Goal: Information Seeking & Learning: Learn about a topic

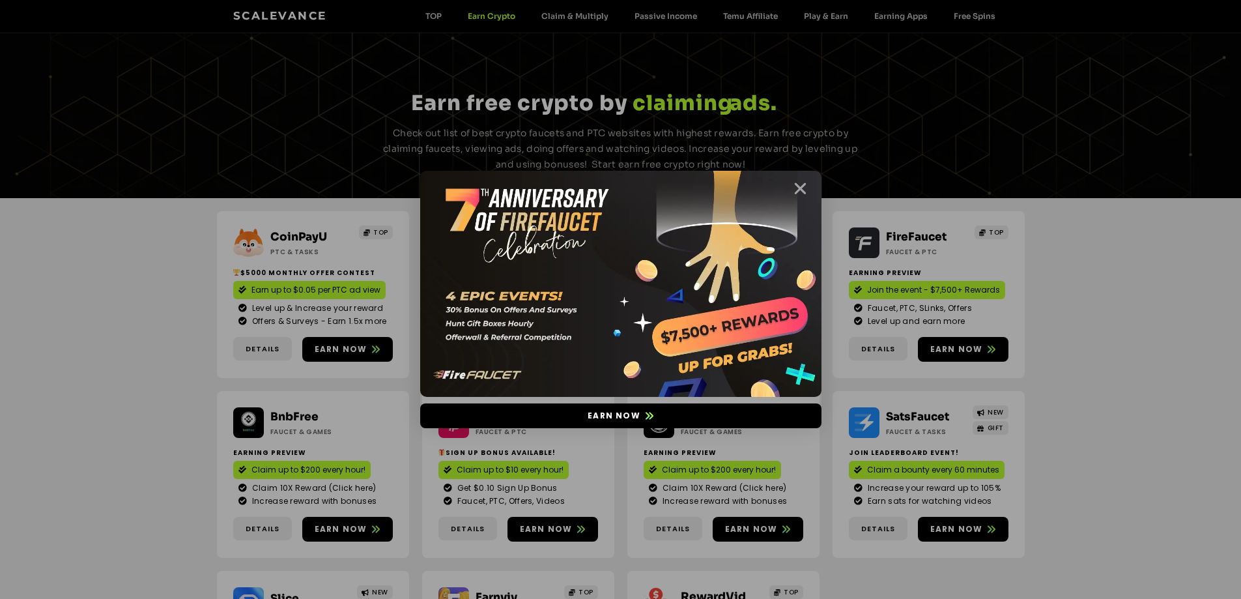
click at [800, 189] on icon "Close" at bounding box center [800, 189] width 16 height 16
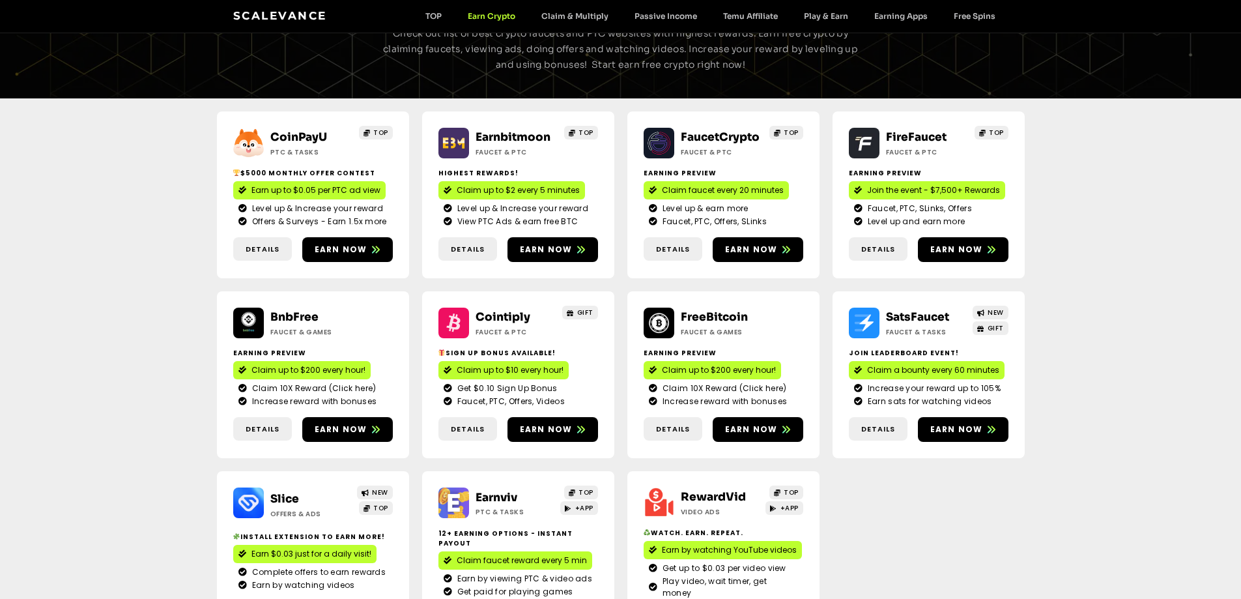
scroll to position [98, 0]
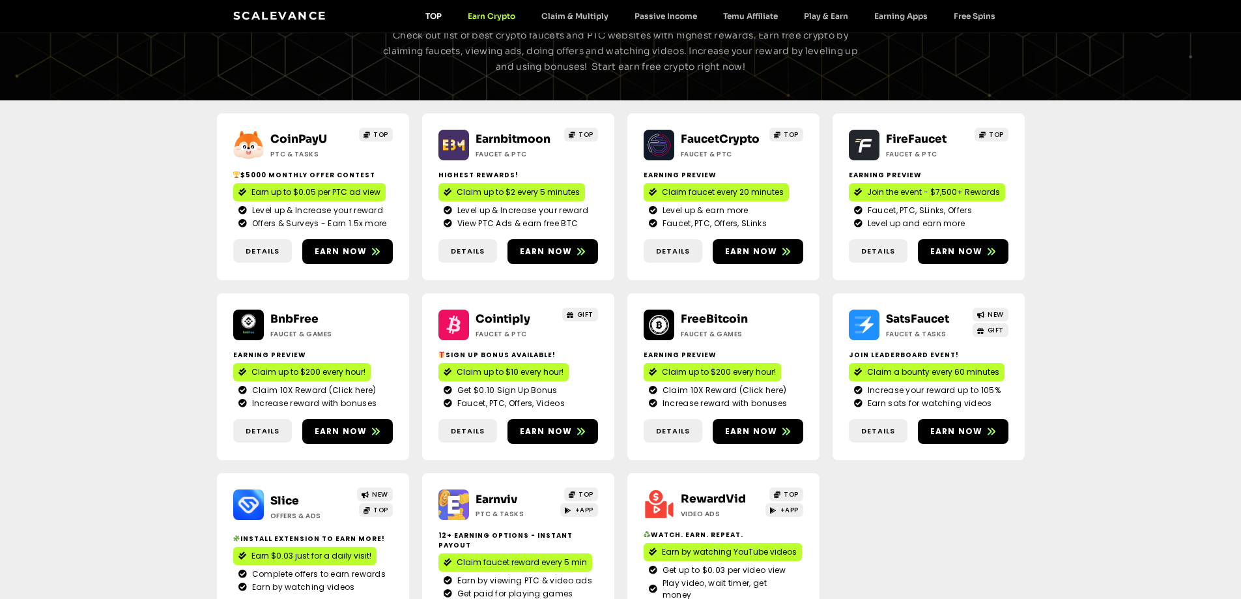
click at [435, 13] on link "TOP" at bounding box center [434, 16] width 42 height 10
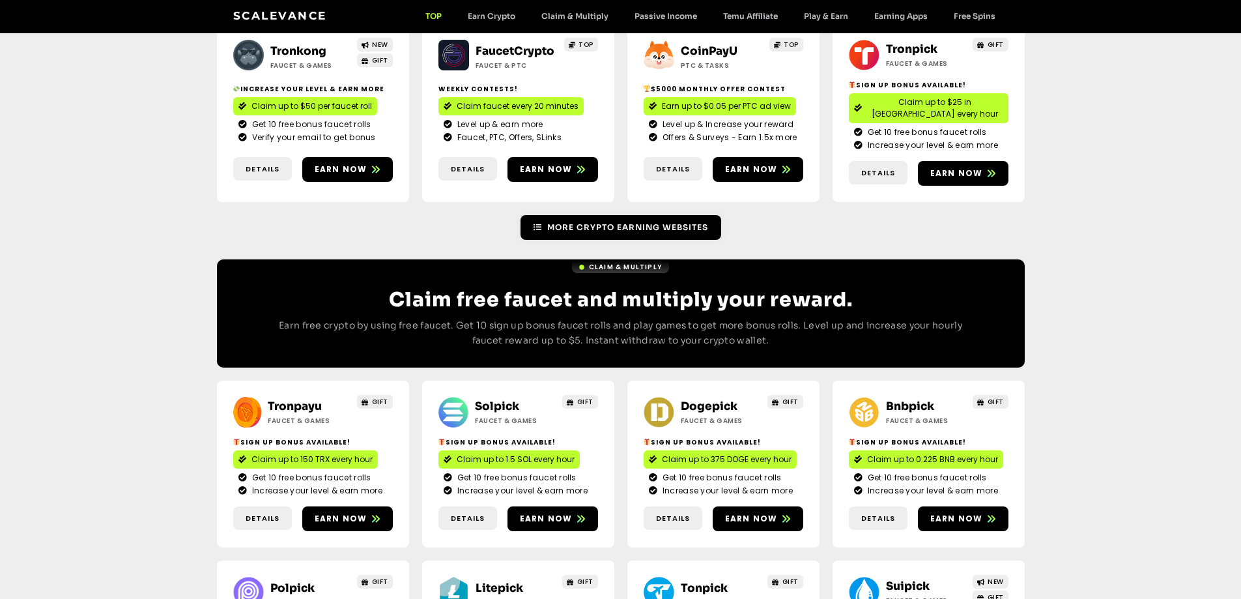
scroll to position [391, 0]
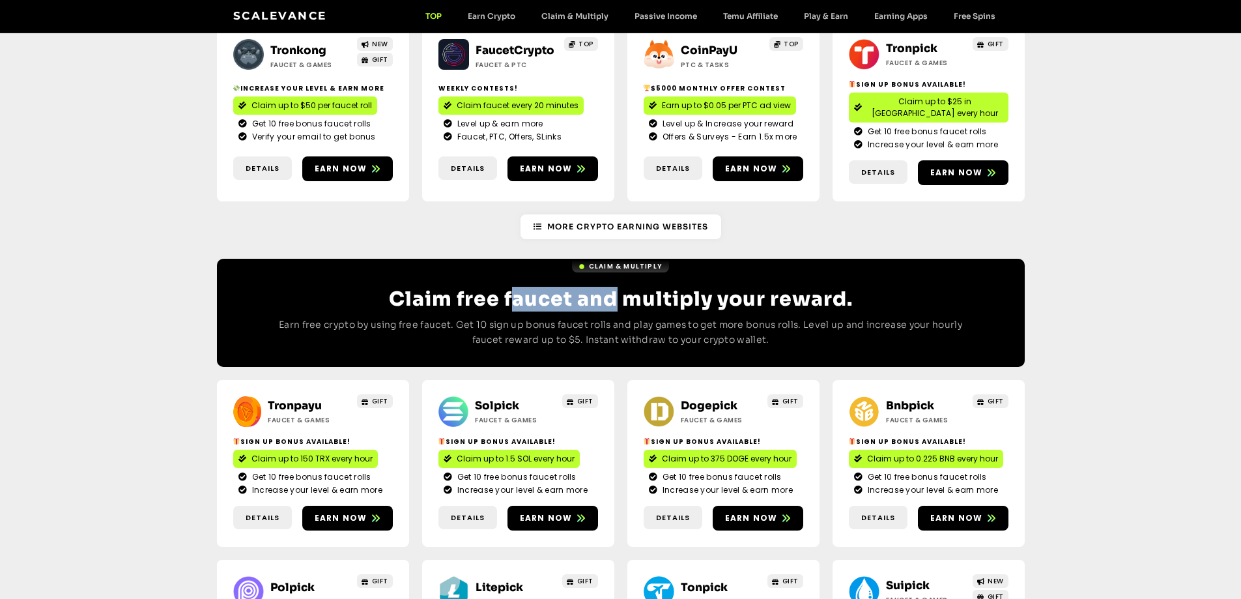
drag, startPoint x: 520, startPoint y: 276, endPoint x: 721, endPoint y: 281, distance: 200.8
click at [721, 287] on h2 "Claim free faucet and multiply your reward." at bounding box center [621, 298] width 704 height 23
click at [740, 287] on h2 "Claim free faucet and multiply your reward." at bounding box center [621, 298] width 704 height 23
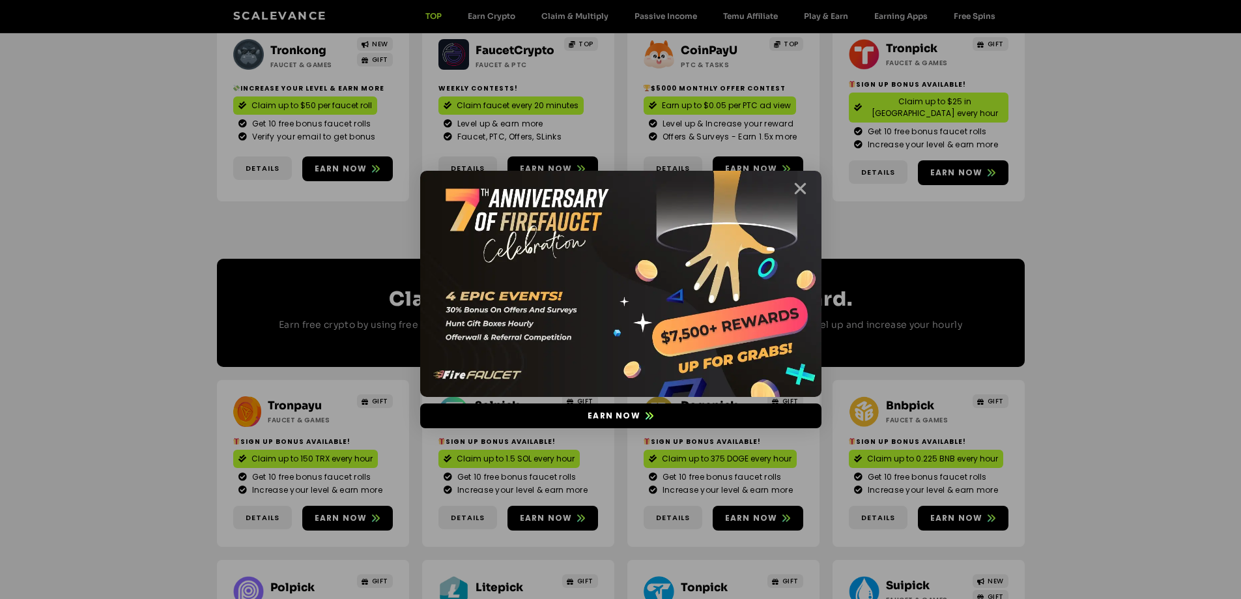
click at [801, 184] on icon "Close" at bounding box center [800, 189] width 16 height 16
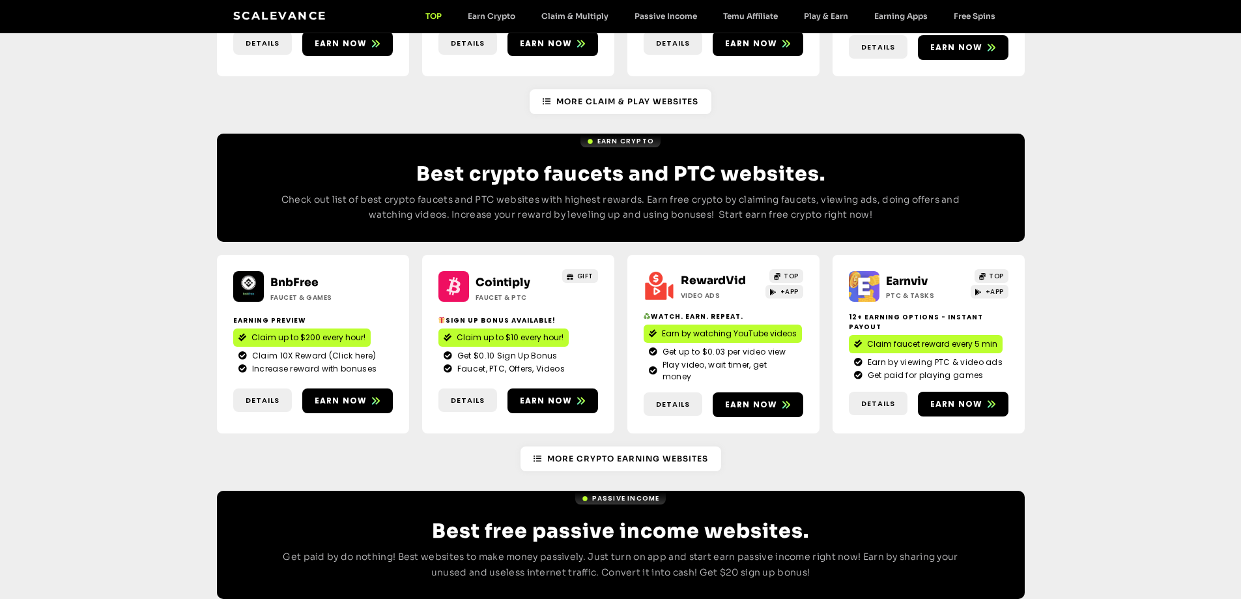
scroll to position [1052, 0]
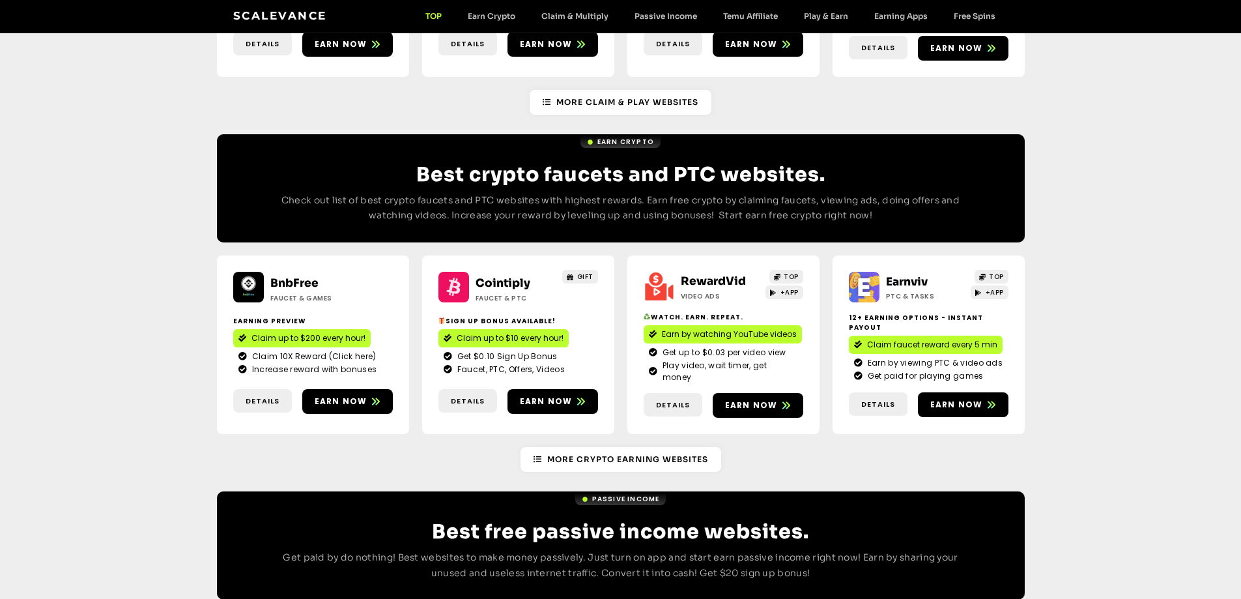
click at [1108, 156] on div "Earn Crypto Best crypto faucets and PTC websites. Check out list of best crypto…" at bounding box center [620, 188] width 1241 height 108
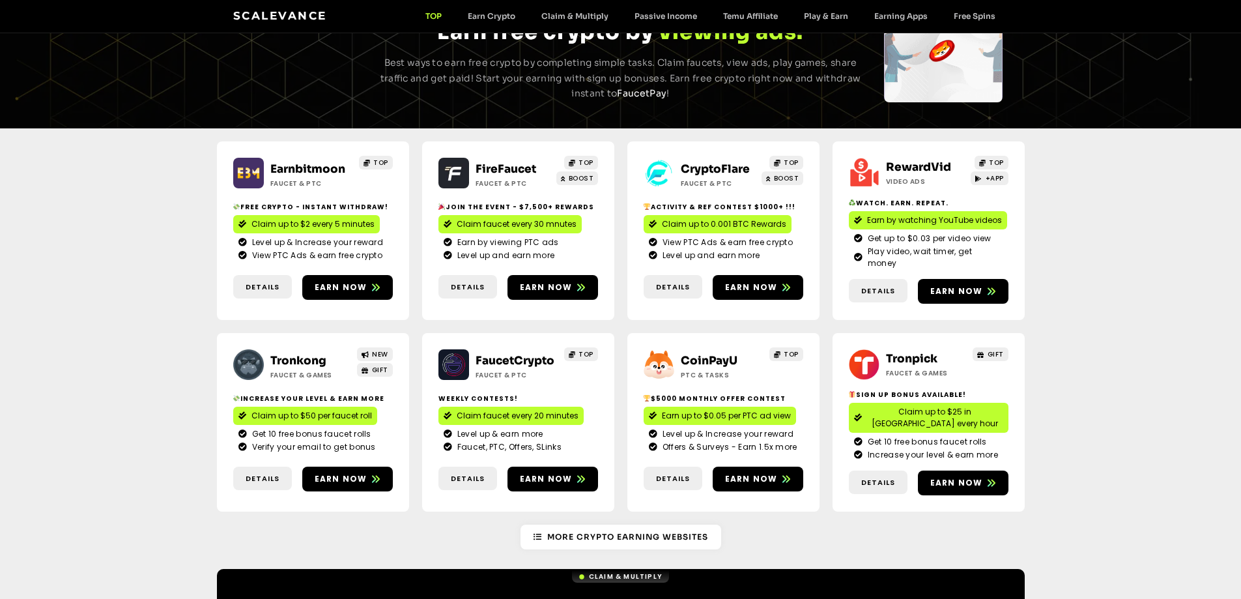
scroll to position [205, 0]
